Goal: Task Accomplishment & Management: Manage account settings

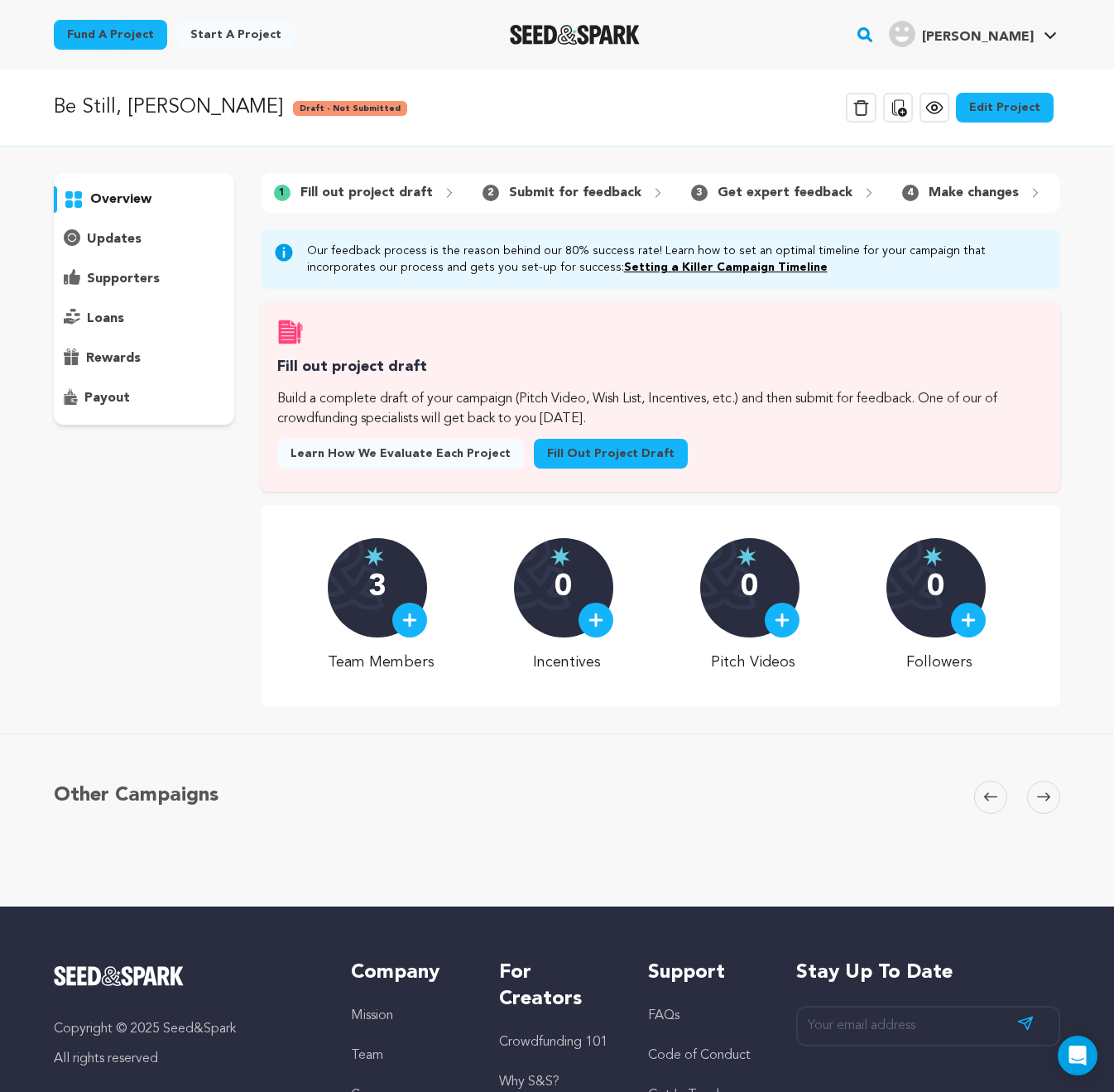
click at [991, 111] on link "Edit Project" at bounding box center [1005, 108] width 97 height 30
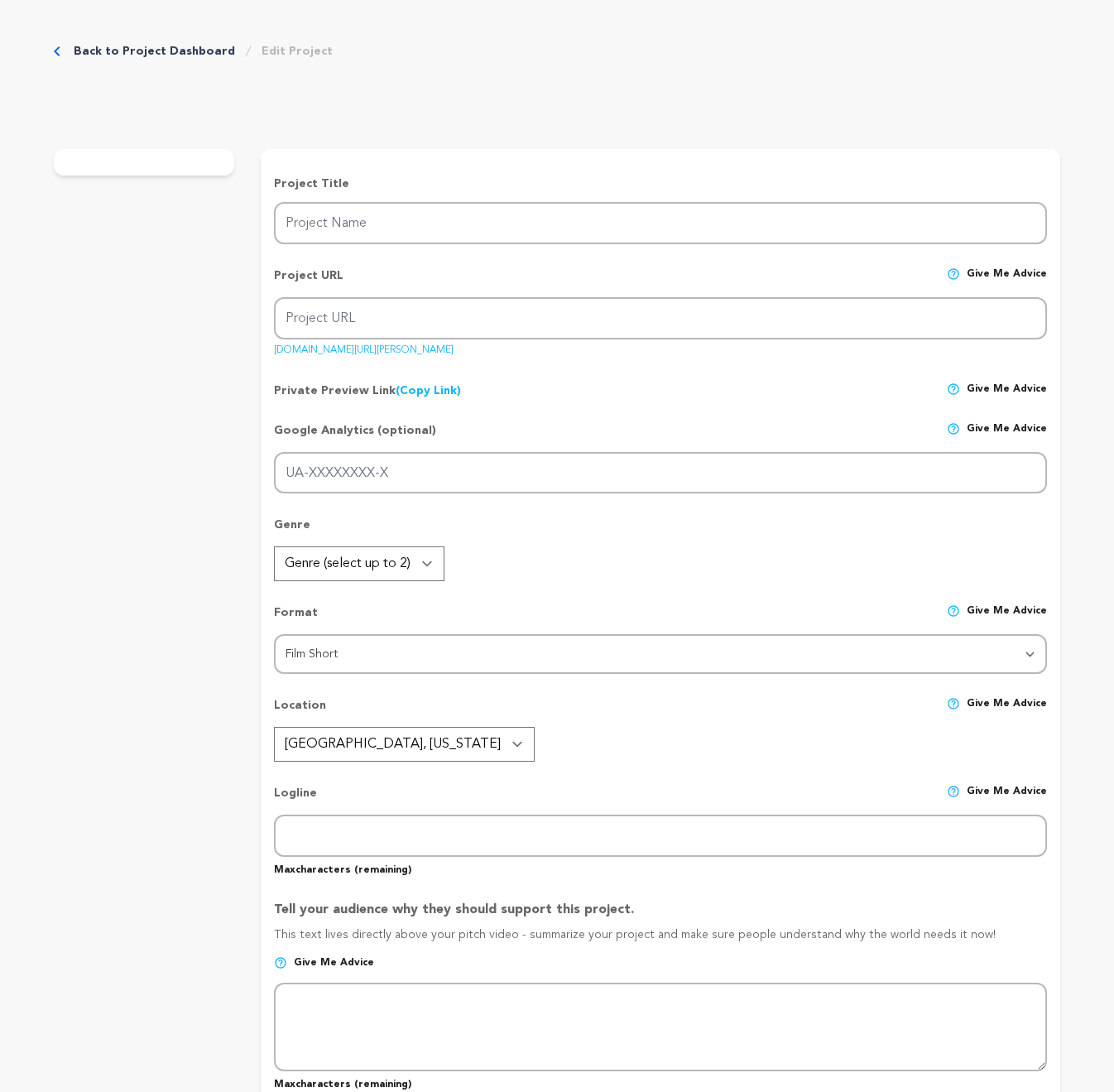
type input "Be Still, [PERSON_NAME]"
type input "be-still-[PERSON_NAME]"
type input "An aging cowboy faces the shadows of his past while seeking reconciliation with…"
type textarea "An aging cowboy reflects on a life of wild rides, love, and loss. In his final …"
type textarea "Be Still, [PERSON_NAME] reimagines the Western for [DATE], shifting the focus f…"
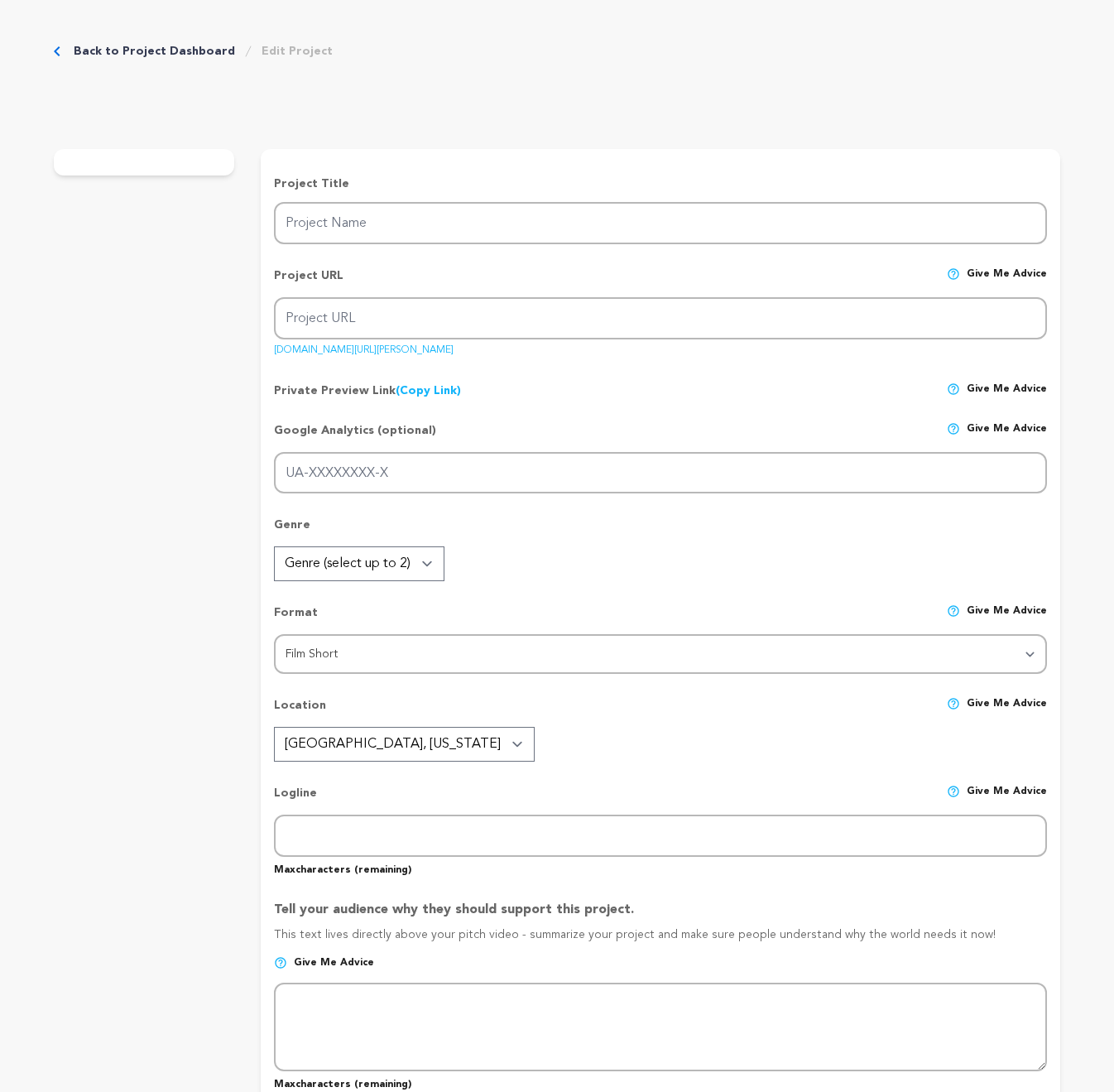
type textarea "[GEOGRAPHIC_DATA][US_STATE], Tucson Film Community, [GEOGRAPHIC_DATA]."
radio input "true"
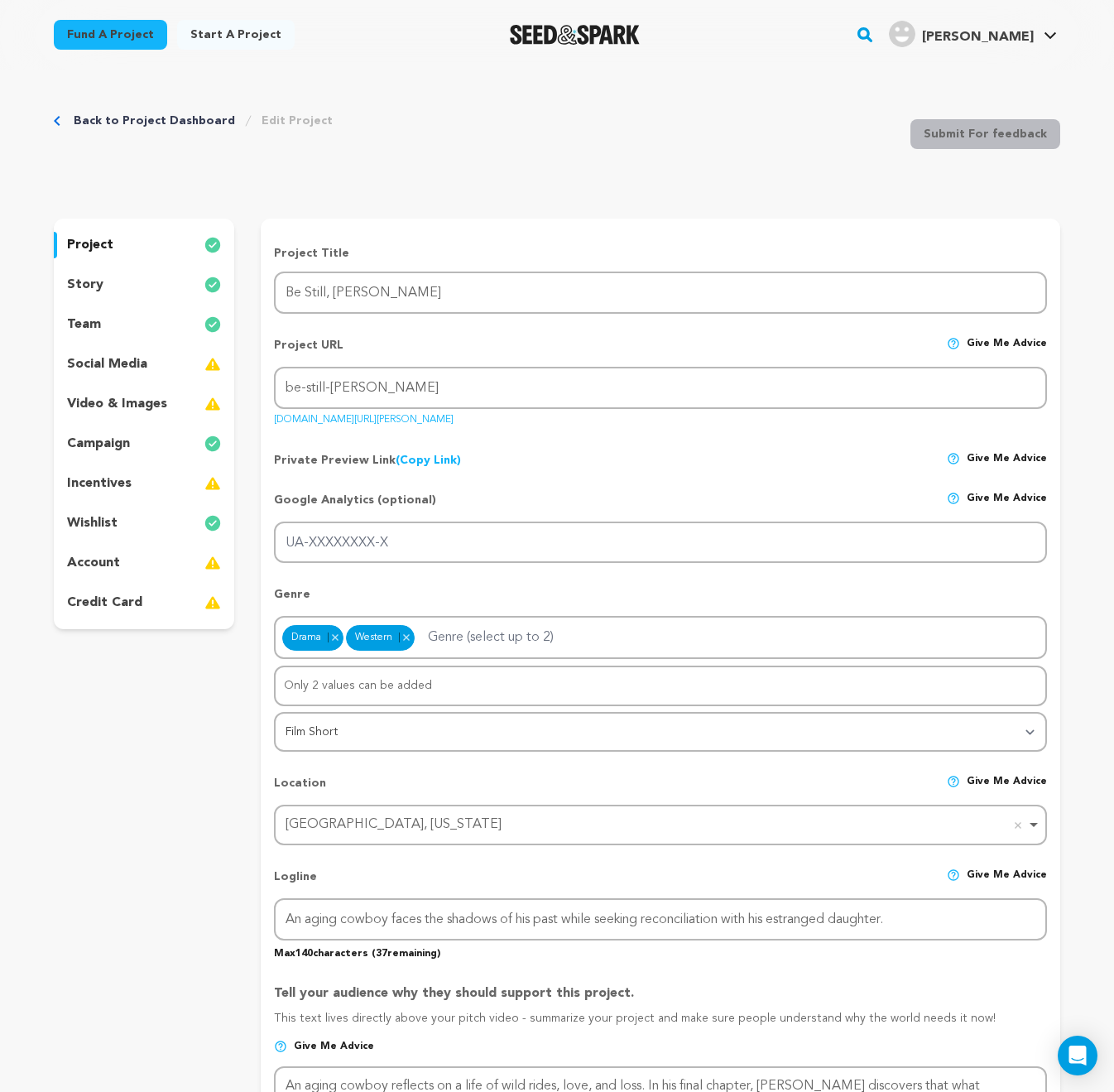
click at [95, 404] on p "video & images" at bounding box center [117, 403] width 100 height 19
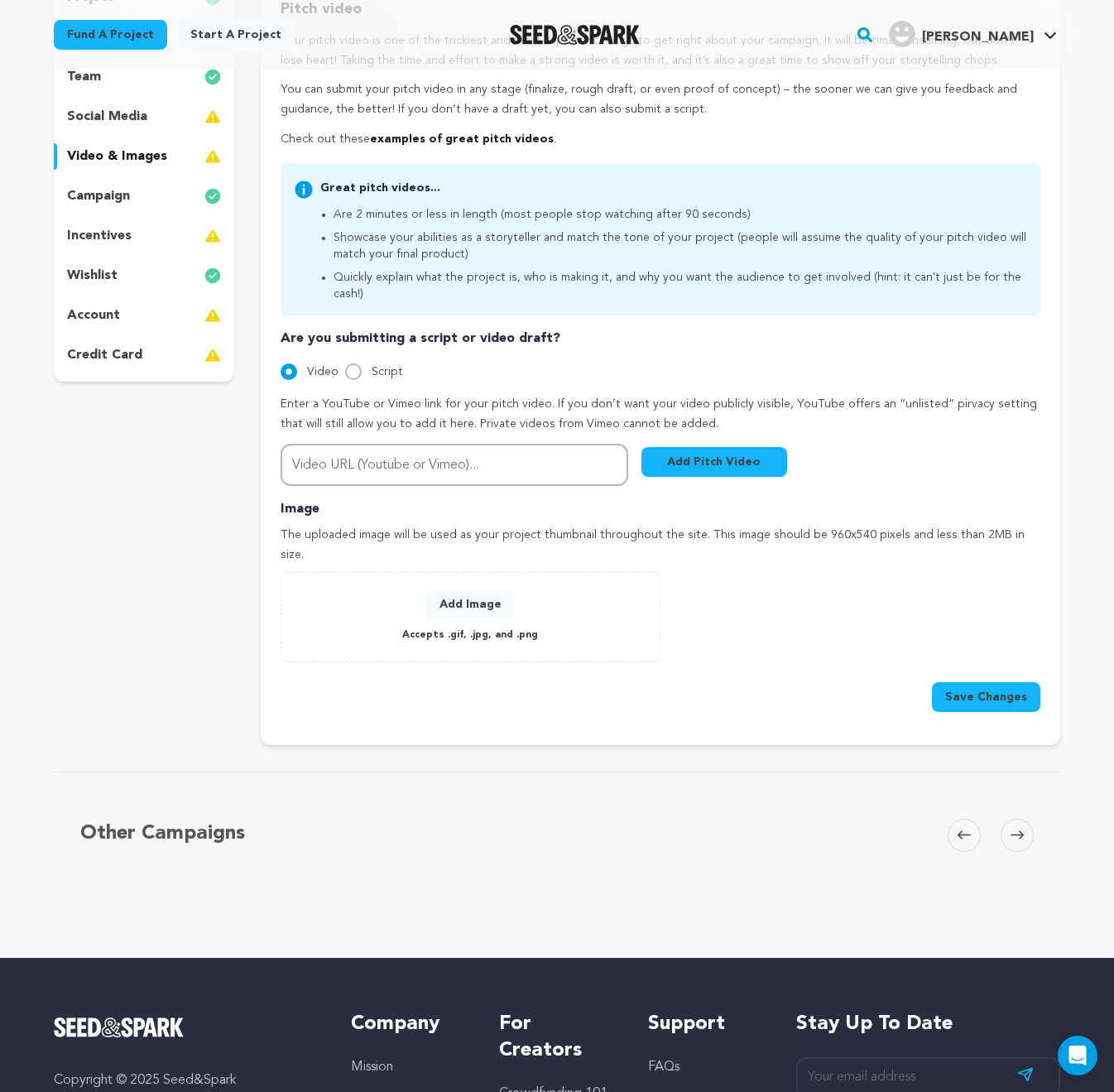
scroll to position [256, 0]
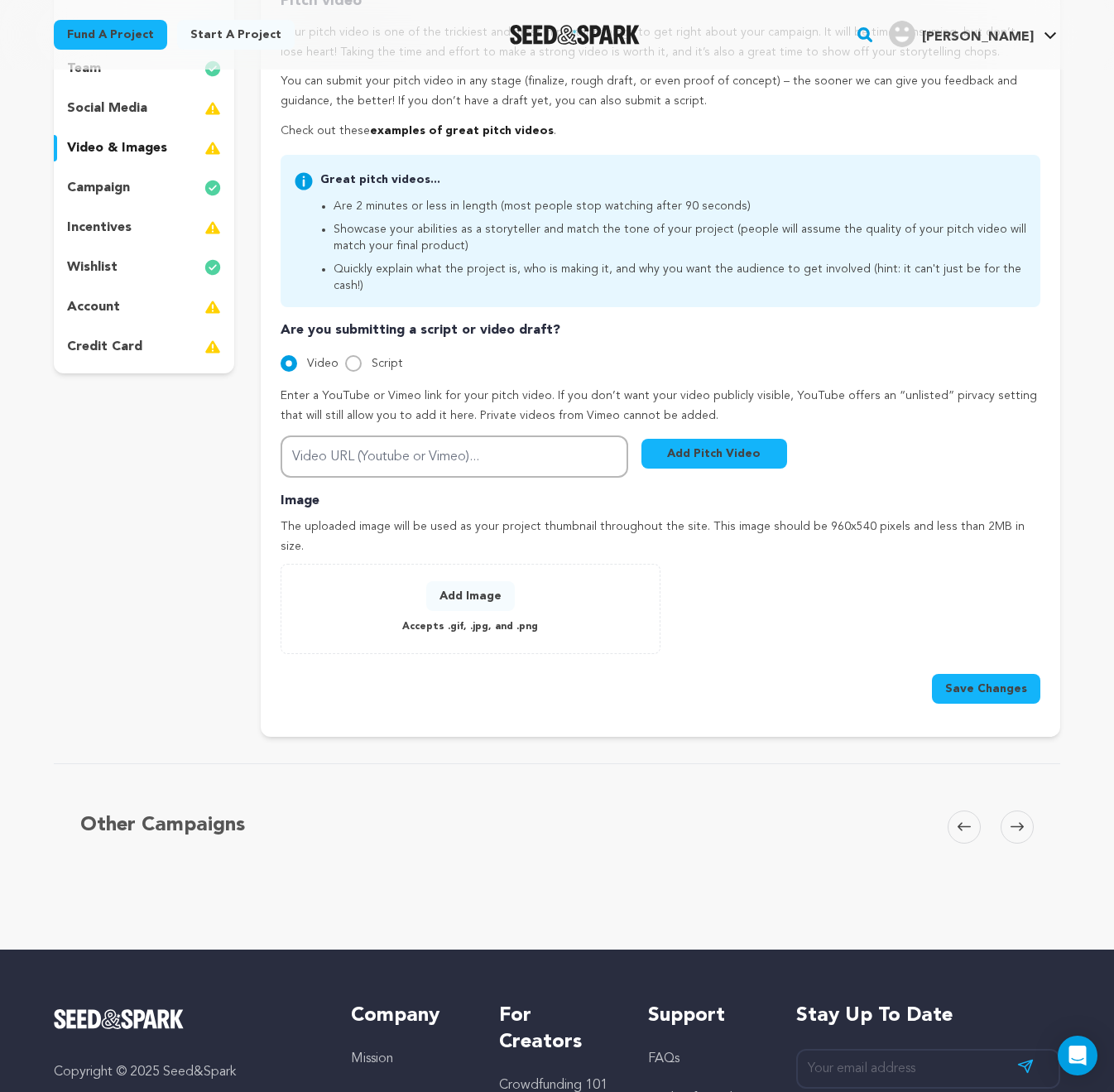
click at [943, 117] on div "Pitch video Your pitch video is one of the trickiest and most important things …" at bounding box center [661, 65] width 760 height 152
click at [1094, 50] on div "Fund a project Start a project Search" at bounding box center [557, 34] width 1114 height 70
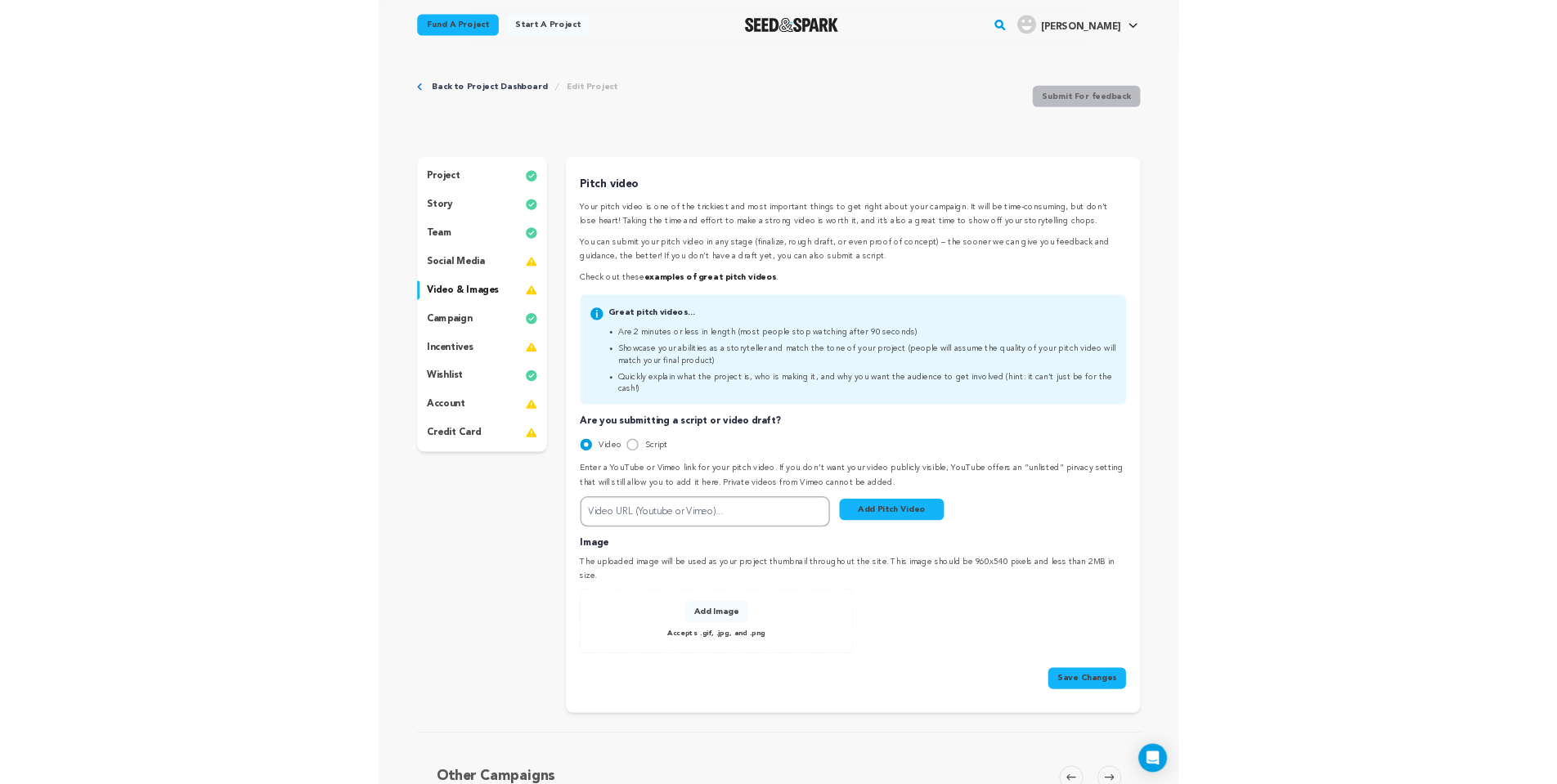
scroll to position [0, 0]
